Goal: Register for event/course

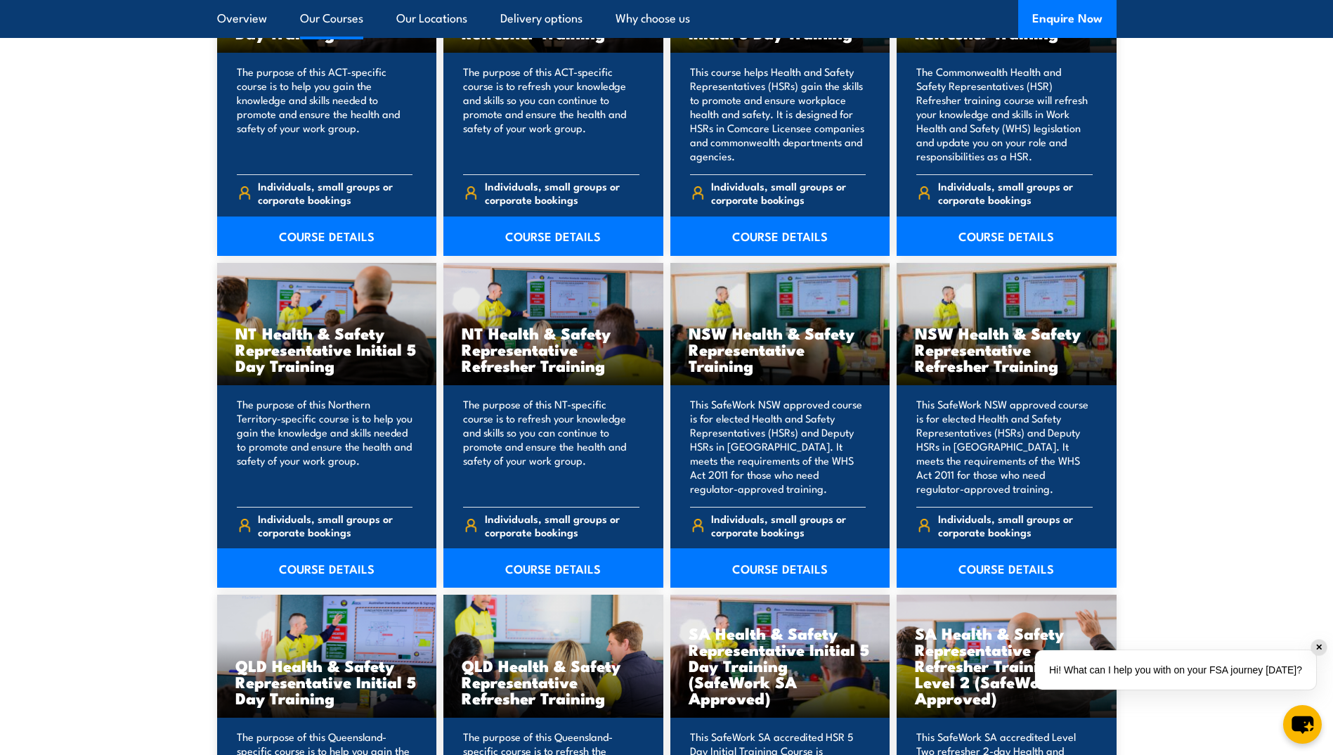
scroll to position [1335, 0]
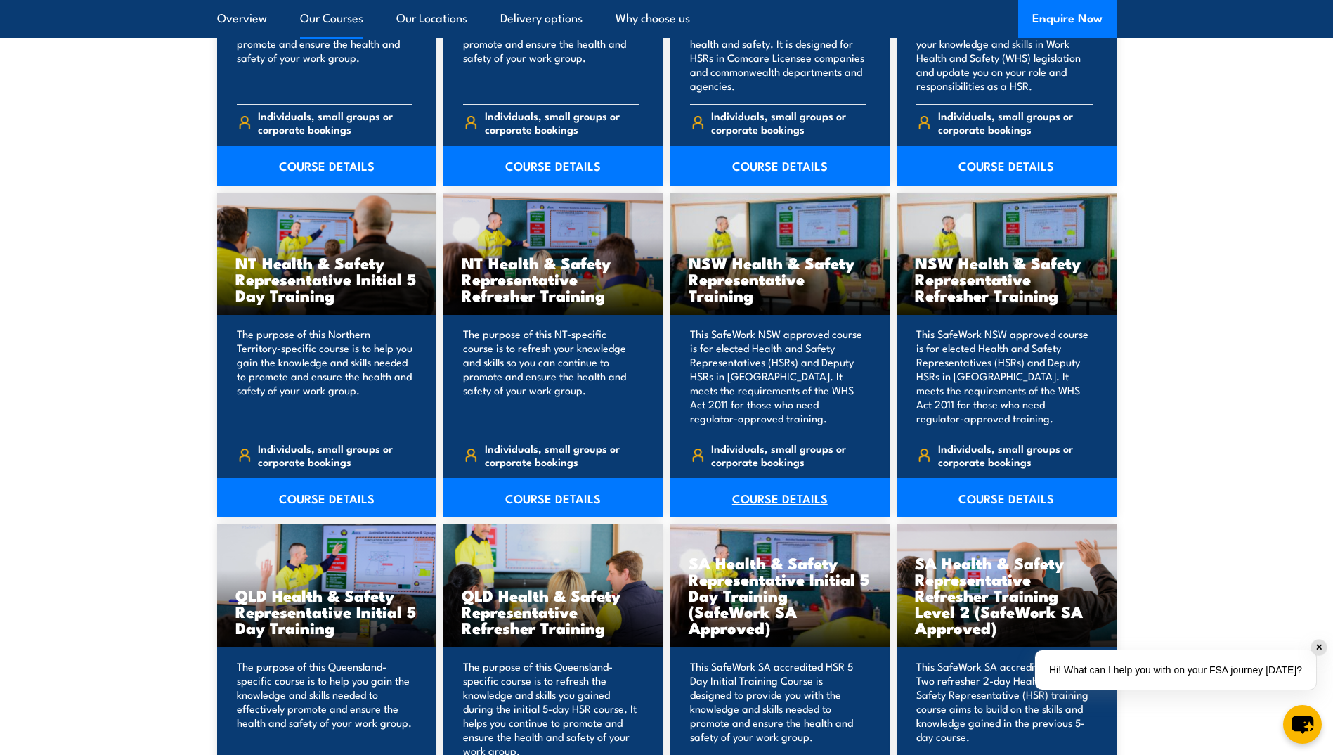
click at [758, 495] on link "COURSE DETAILS" at bounding box center [781, 497] width 220 height 39
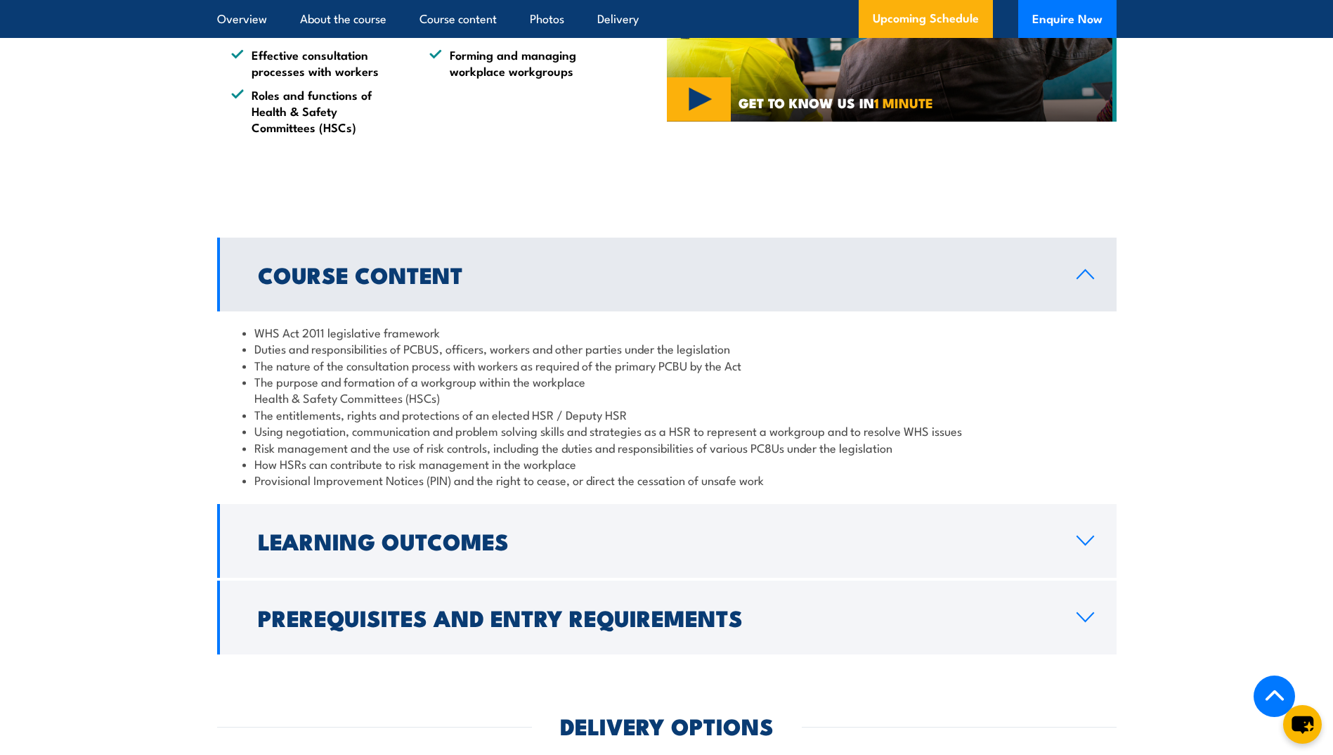
scroll to position [1406, 0]
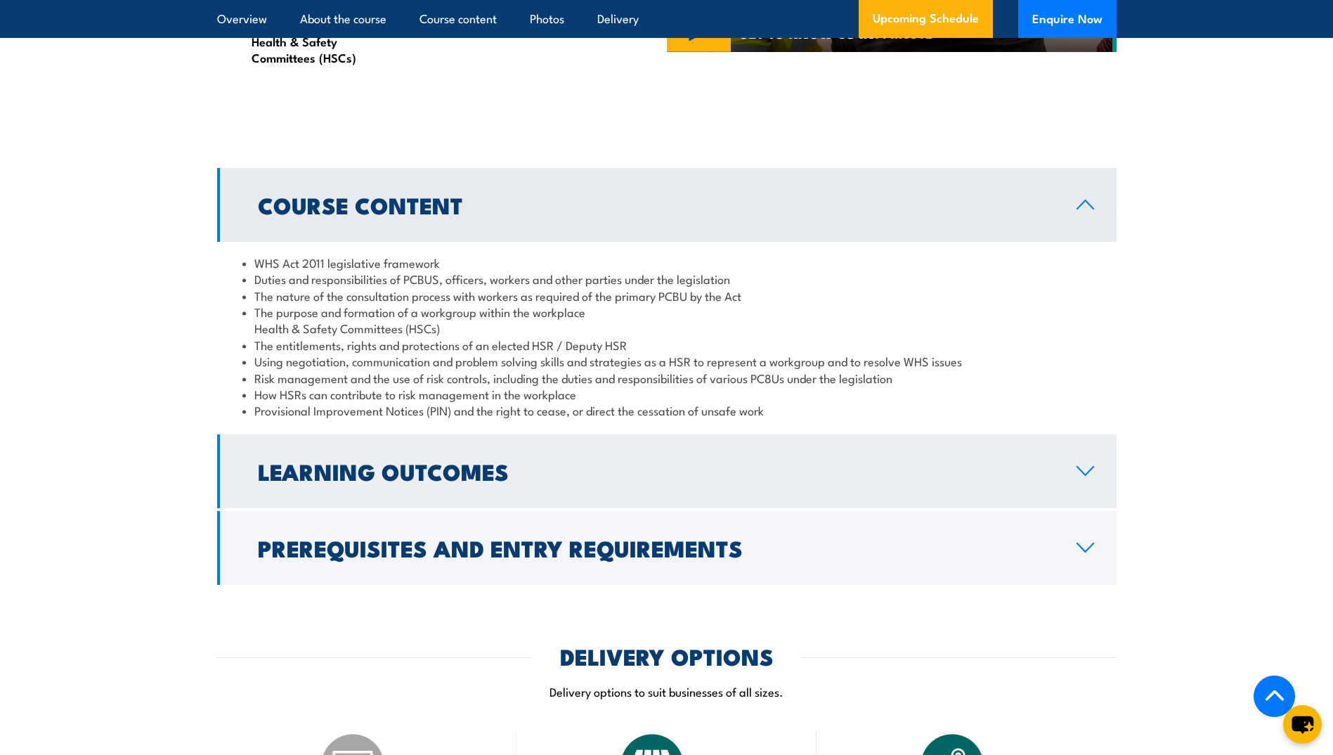
click at [706, 508] on link "Learning Outcomes" at bounding box center [667, 471] width 900 height 74
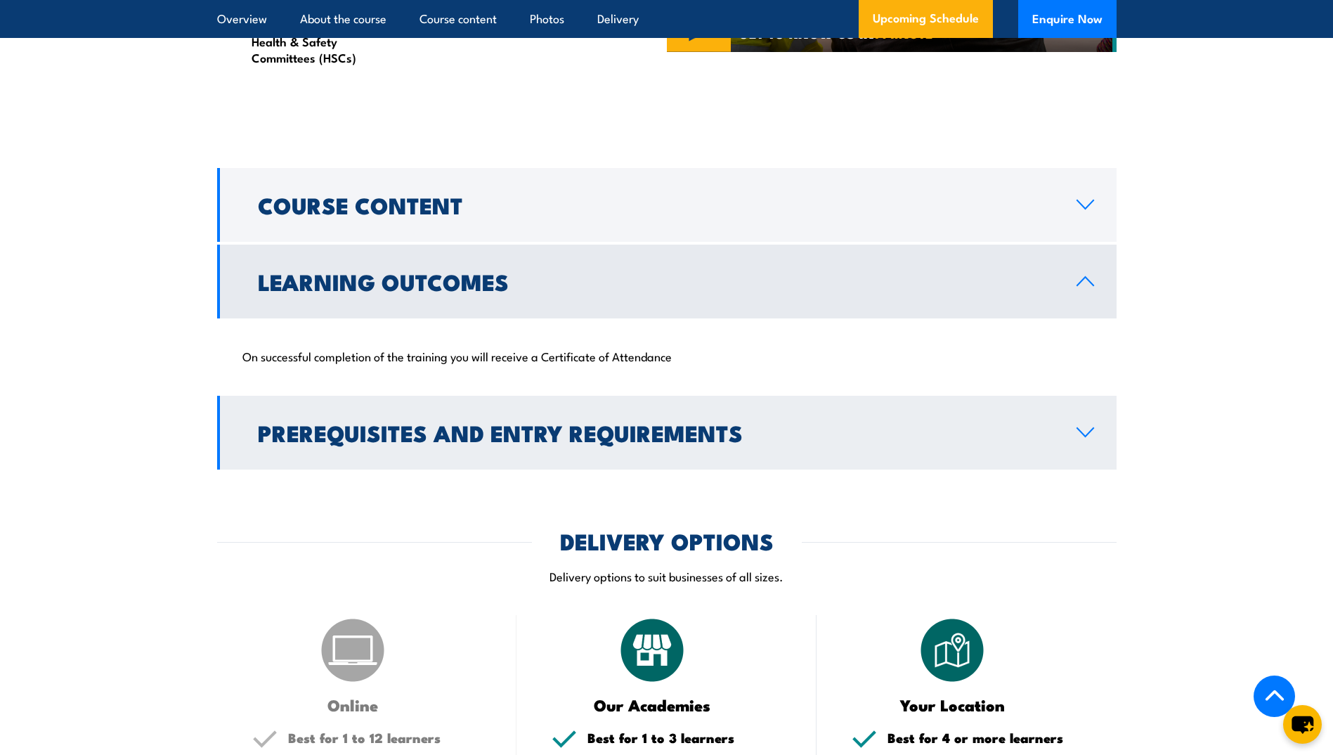
click at [719, 442] on h2 "Prerequisites and Entry Requirements" at bounding box center [656, 432] width 796 height 20
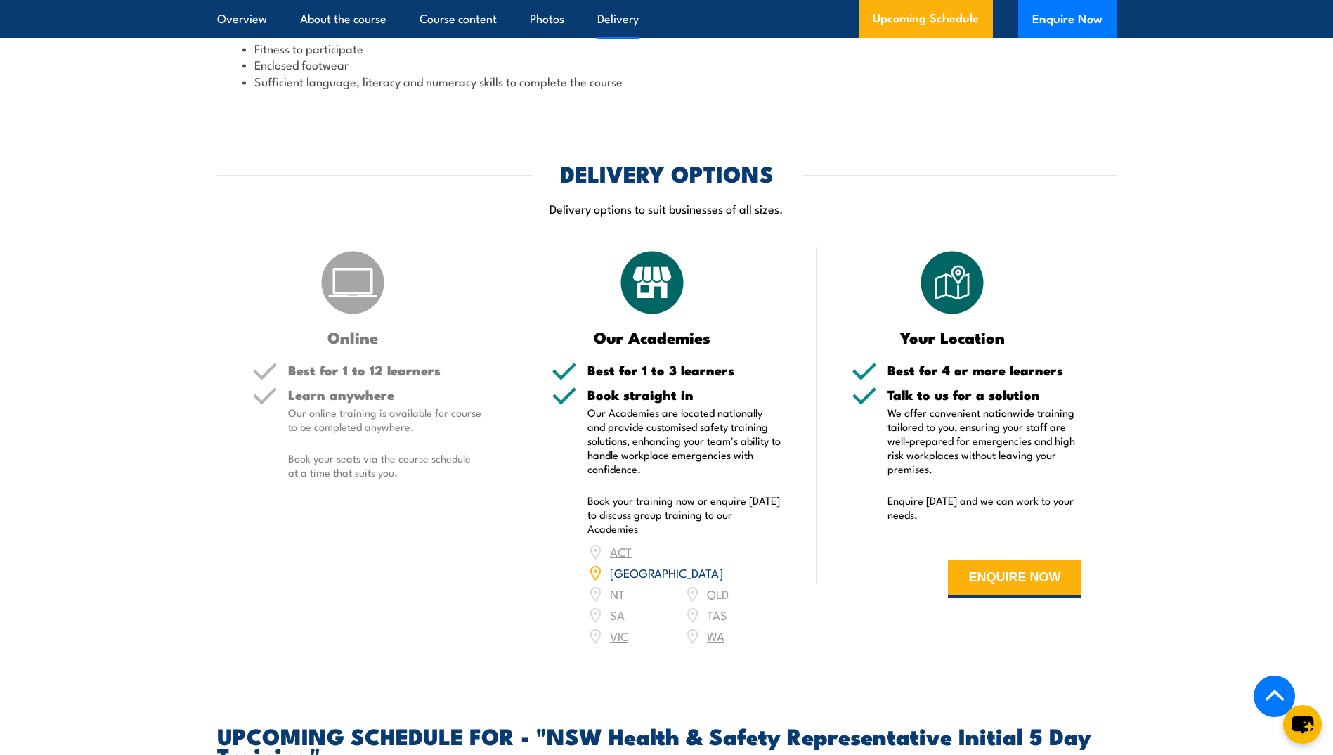
scroll to position [1898, 0]
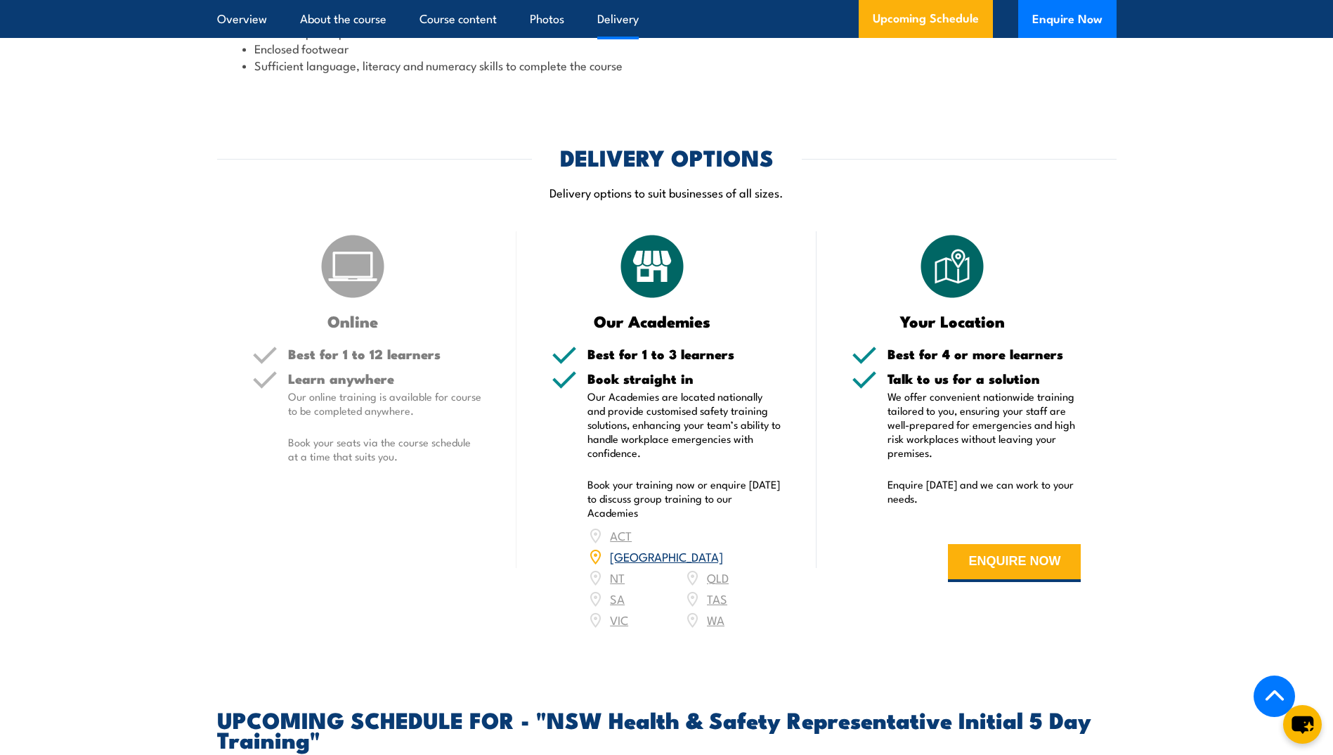
click at [715, 555] on link "NSW" at bounding box center [666, 556] width 113 height 17
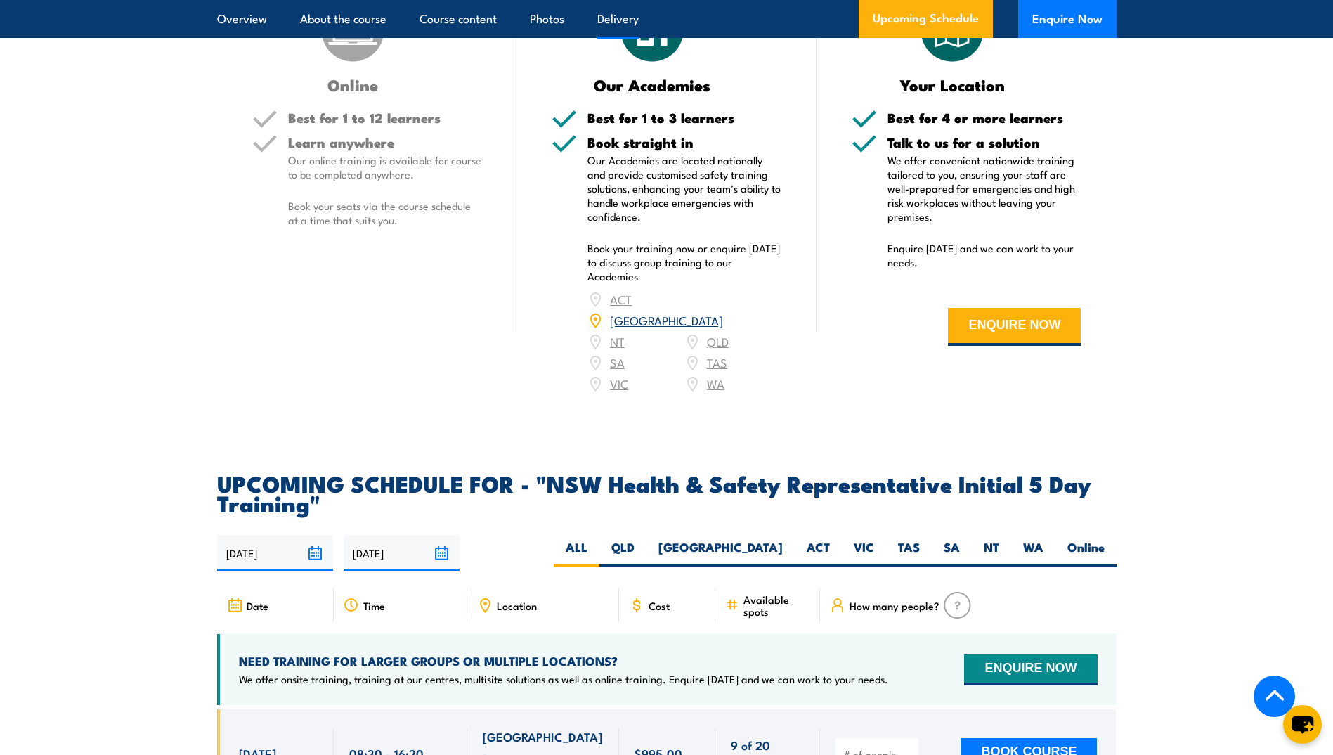
scroll to position [2179, 0]
